Goal: Information Seeking & Learning: Learn about a topic

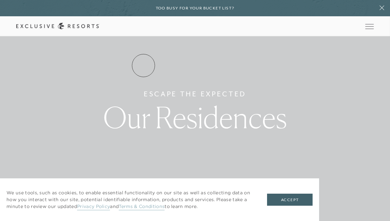
click at [0, 0] on link "Residence Collection" at bounding box center [0, 0] width 0 height 0
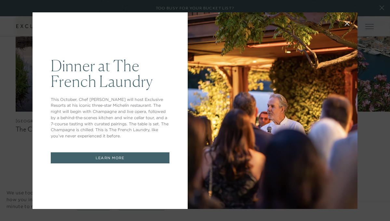
click at [166, 58] on h1 "Dinner at The French Laundry" at bounding box center [110, 73] width 119 height 31
click at [18, 162] on div "Dinner at The [GEOGRAPHIC_DATA] This October, Chef [PERSON_NAME] will host Excl…" at bounding box center [195, 110] width 390 height 221
click at [159, 56] on div "Dinner at The [GEOGRAPHIC_DATA] This October, Chef [PERSON_NAME] will host Excl…" at bounding box center [110, 110] width 155 height 196
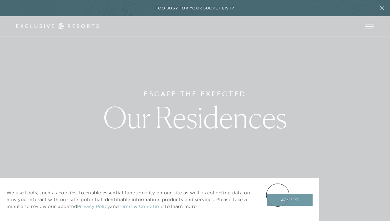
click at [278, 195] on button "Accept" at bounding box center [290, 200] width 46 height 12
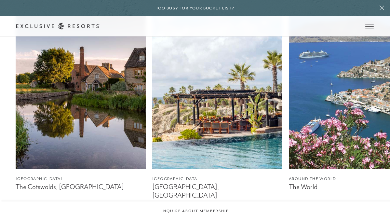
scroll to position [384, 0]
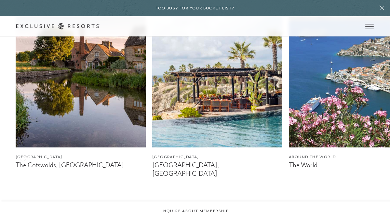
click at [23, 157] on figcaption "[GEOGRAPHIC_DATA]" at bounding box center [81, 157] width 130 height 6
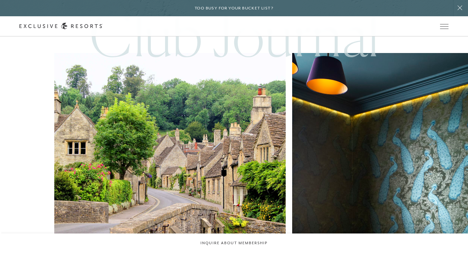
scroll to position [1577, 0]
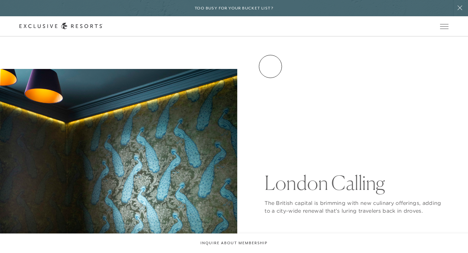
click at [0, 0] on link "Experience Collection" at bounding box center [0, 0] width 0 height 0
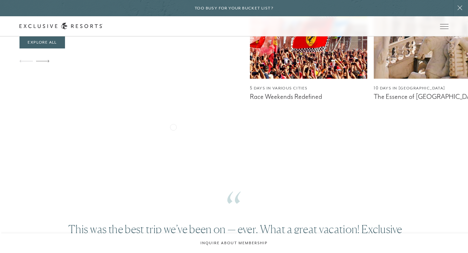
scroll to position [738, 0]
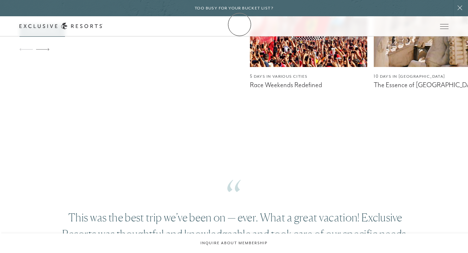
click at [0, 0] on link "Membership" at bounding box center [0, 0] width 0 height 0
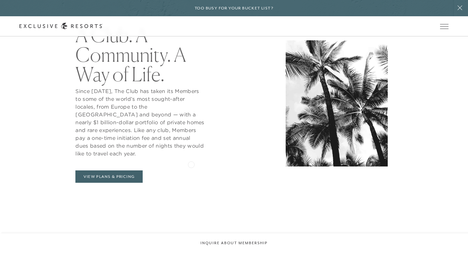
scroll to position [295, 0]
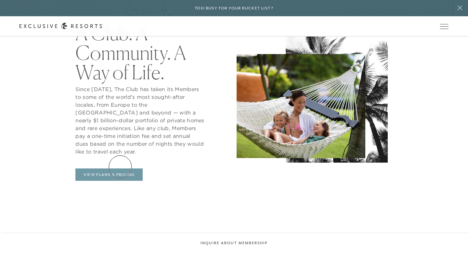
click at [120, 169] on link "View Plans & Pricing" at bounding box center [108, 175] width 67 height 12
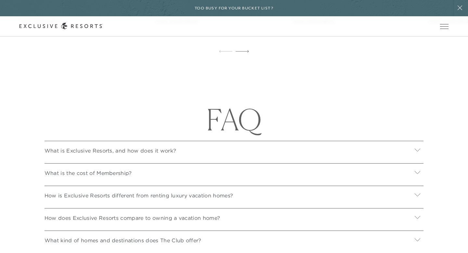
scroll to position [2193, 0]
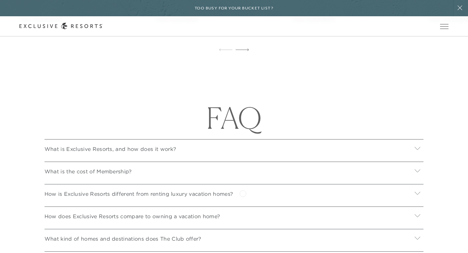
click at [243, 193] on div "How is Exclusive Resorts different from renting luxury vacation homes?" at bounding box center [234, 193] width 379 height 18
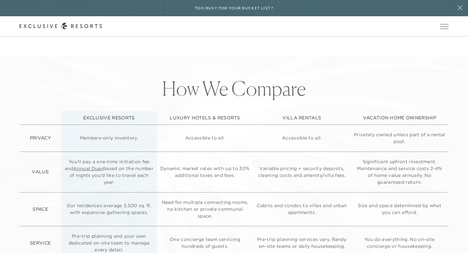
scroll to position [1595, 0]
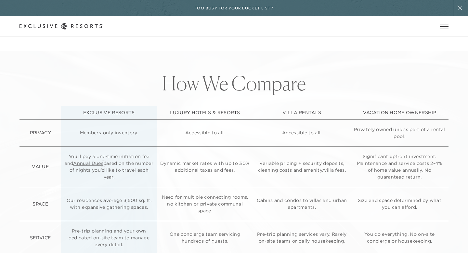
click at [103, 163] on link "Annual Dues" at bounding box center [88, 163] width 30 height 6
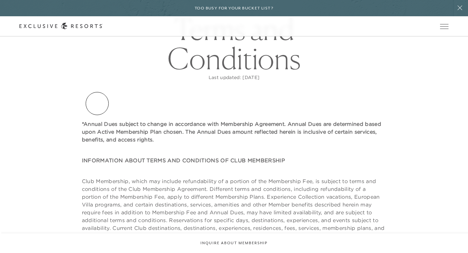
scroll to position [86, 0]
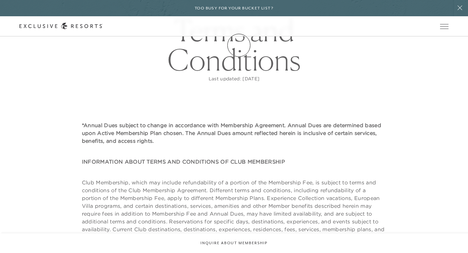
click at [0, 0] on link "Membership" at bounding box center [0, 0] width 0 height 0
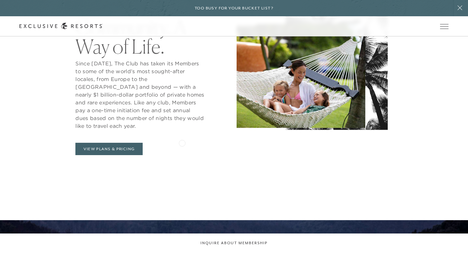
scroll to position [292, 0]
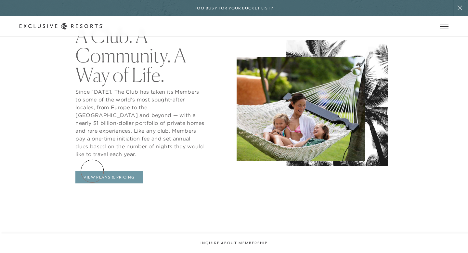
click at [92, 171] on link "View Plans & Pricing" at bounding box center [108, 177] width 67 height 12
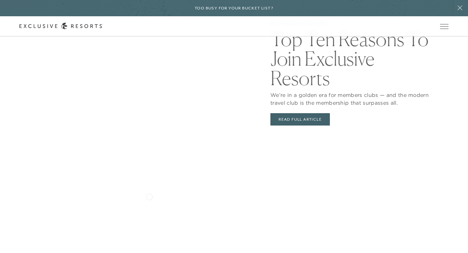
scroll to position [1402, 0]
